Goal: Go to known website: Access a specific website the user already knows

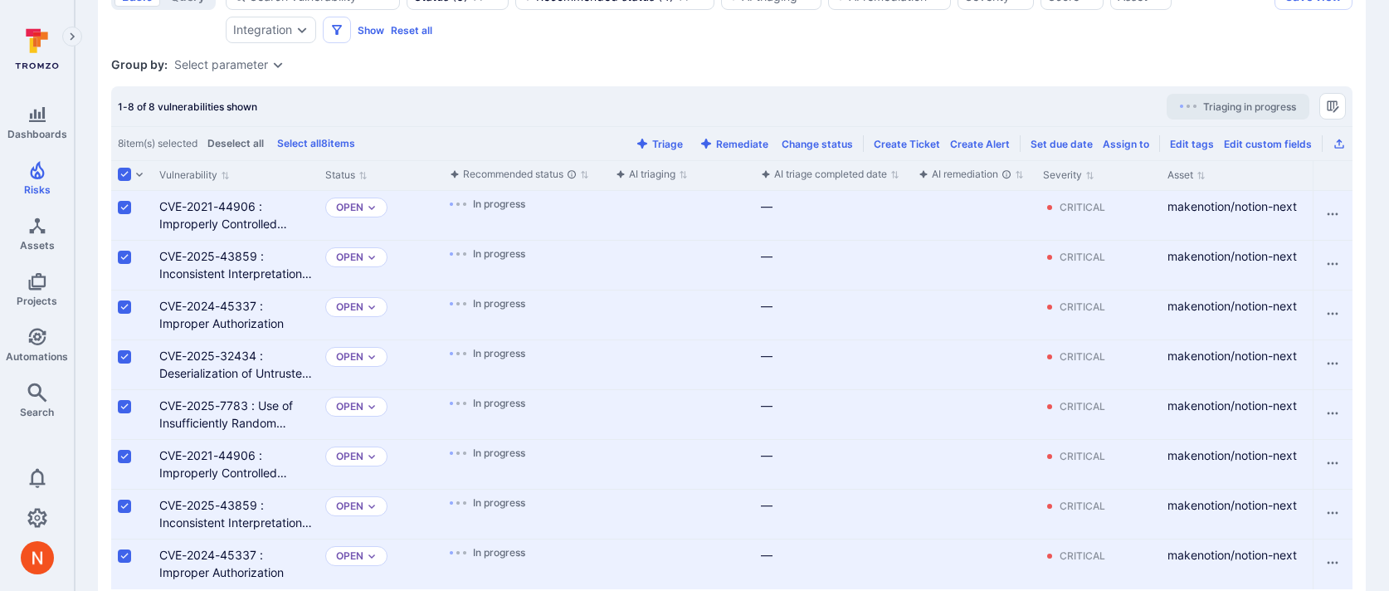
scroll to position [413, 0]
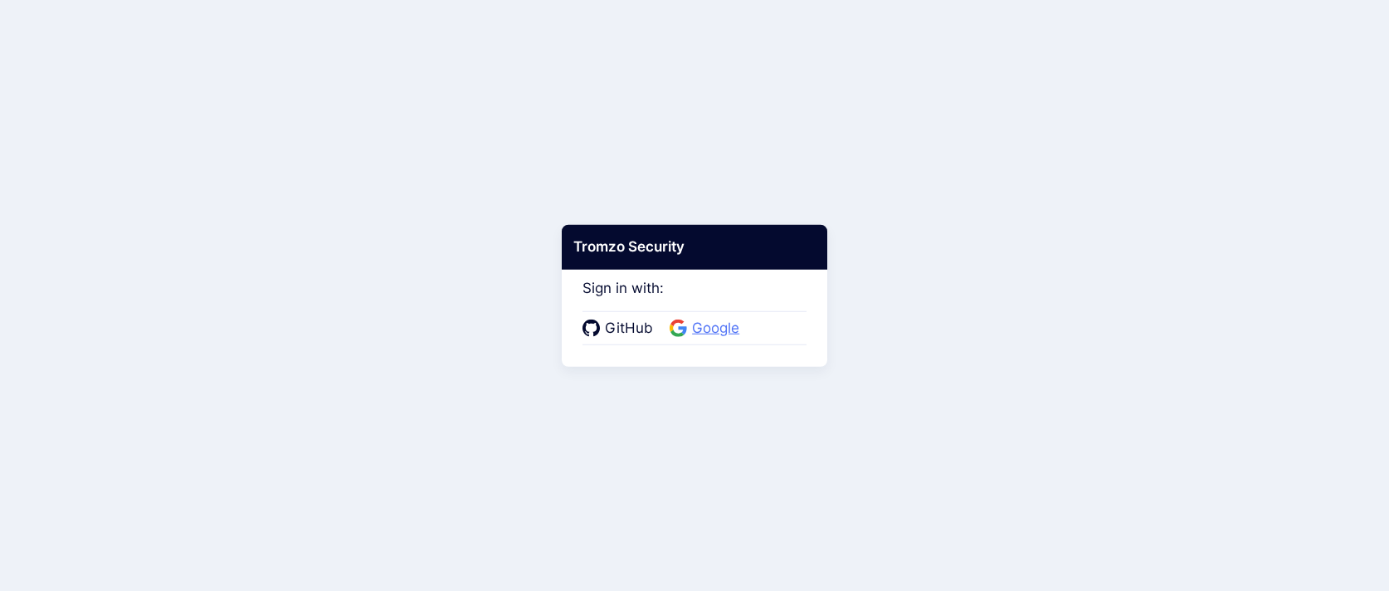
click at [701, 322] on span "Google" at bounding box center [715, 329] width 57 height 22
click at [711, 320] on span "Google" at bounding box center [715, 329] width 57 height 22
